Goal: Navigation & Orientation: Find specific page/section

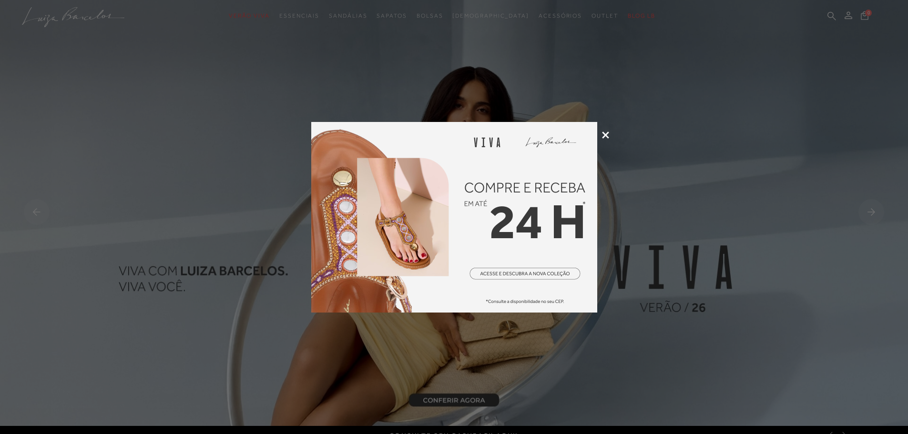
click at [229, 92] on div at bounding box center [454, 217] width 908 height 434
click at [411, 434] on html "pa2900002 está carregada. categoryHeader .a{fill-rule:evenodd;} Verão Viva Esse…" at bounding box center [454, 217] width 908 height 434
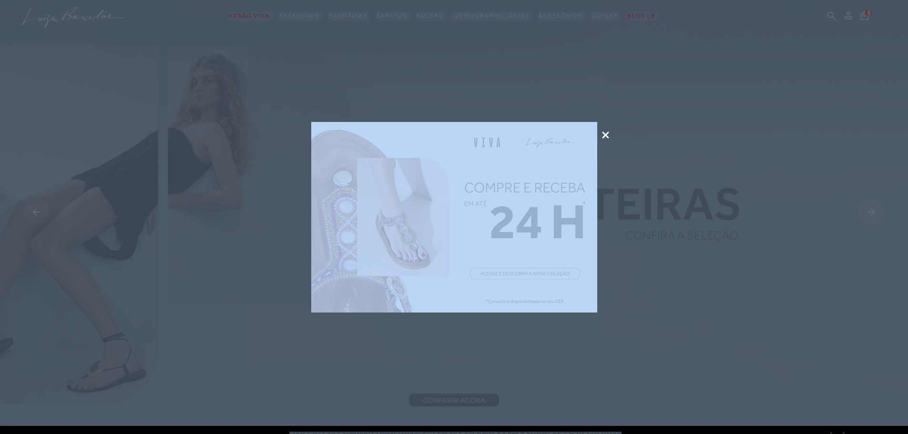
click at [511, 221] on img at bounding box center [454, 217] width 286 height 191
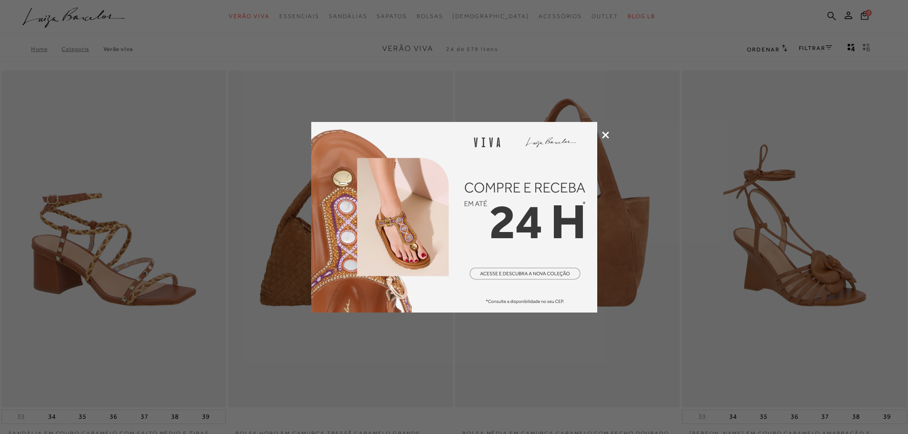
click at [604, 135] on icon at bounding box center [605, 135] width 7 height 7
